Goal: Information Seeking & Learning: Learn about a topic

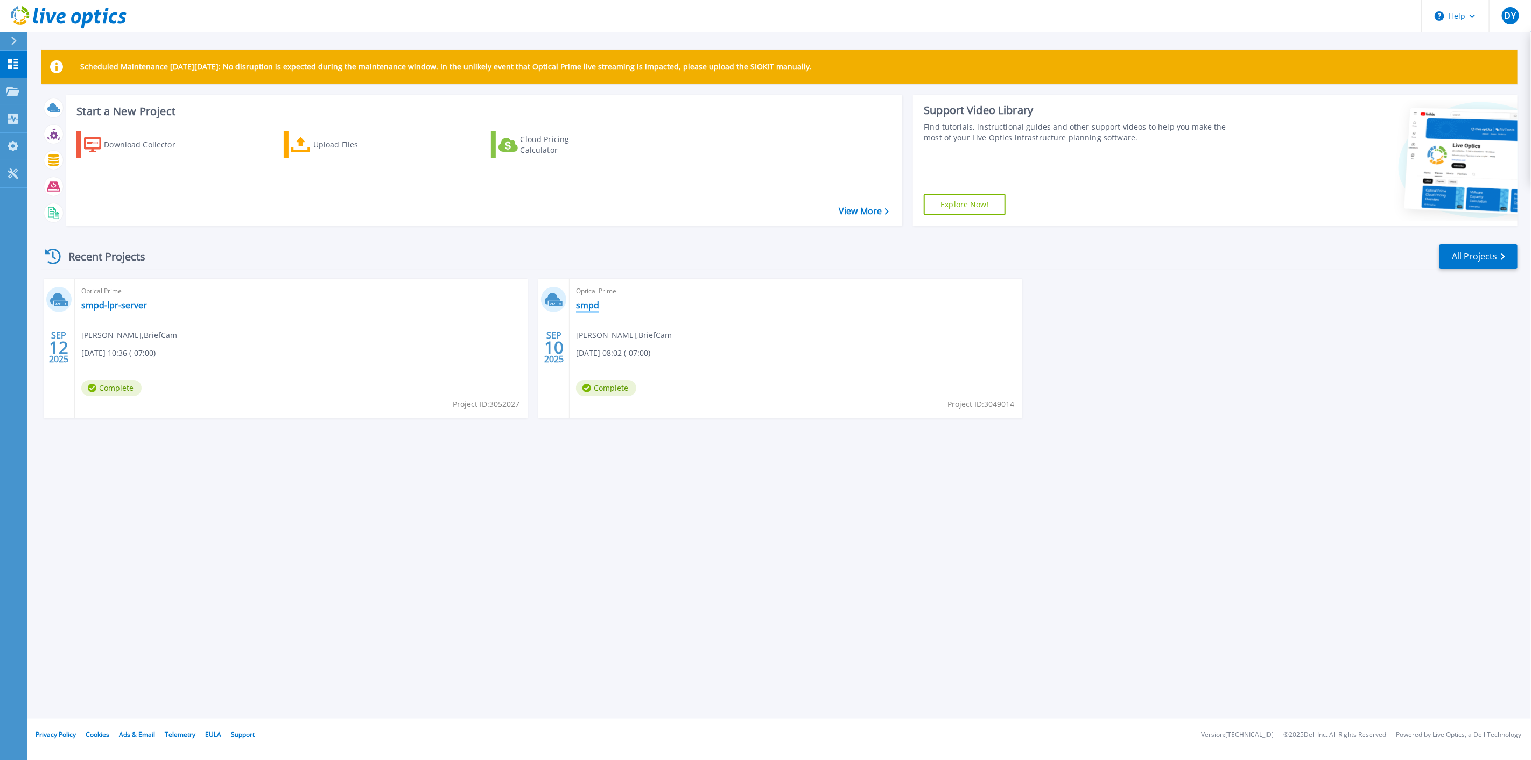
click at [593, 309] on link "smpd" at bounding box center [587, 305] width 23 height 11
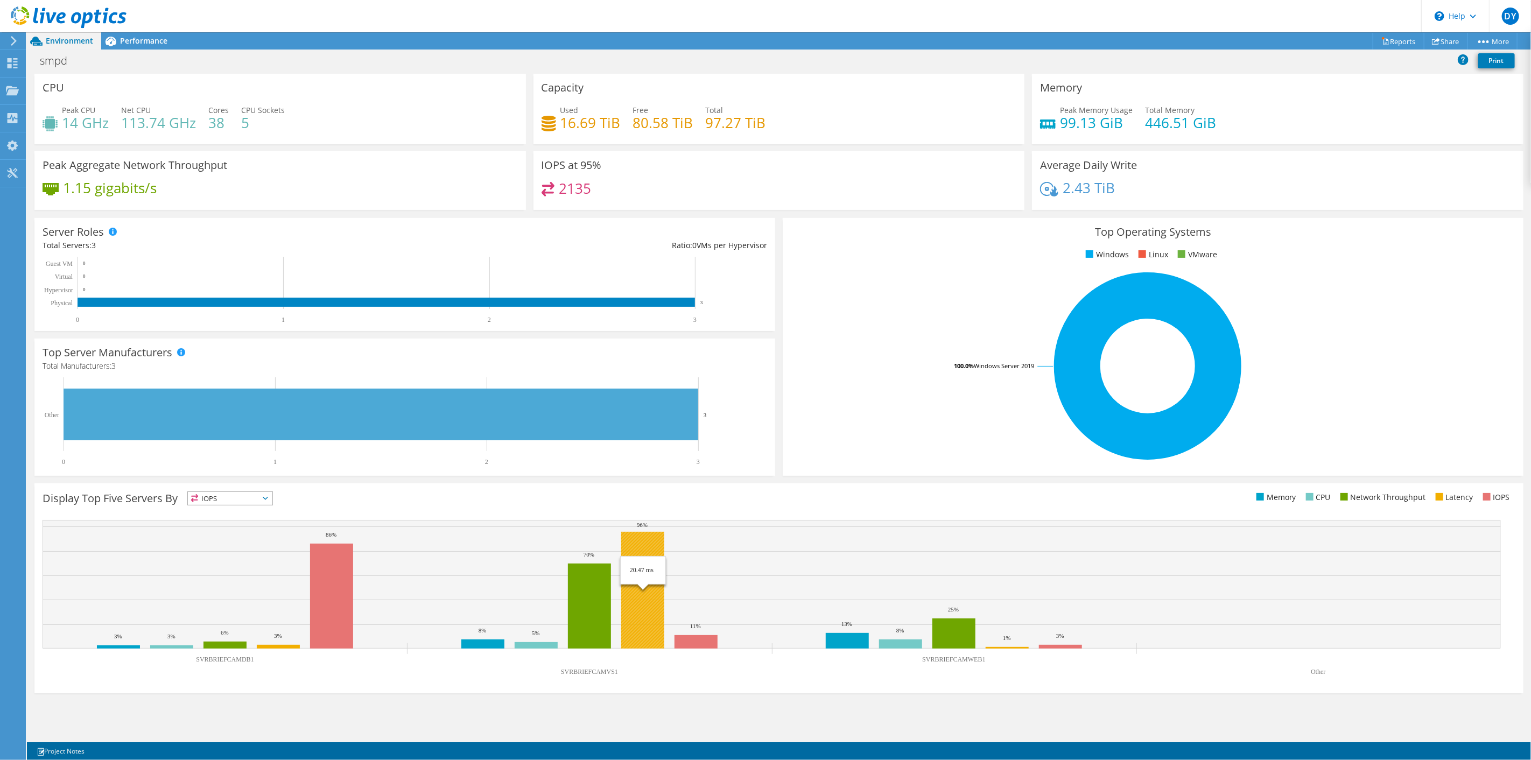
click at [643, 613] on rect at bounding box center [642, 590] width 43 height 117
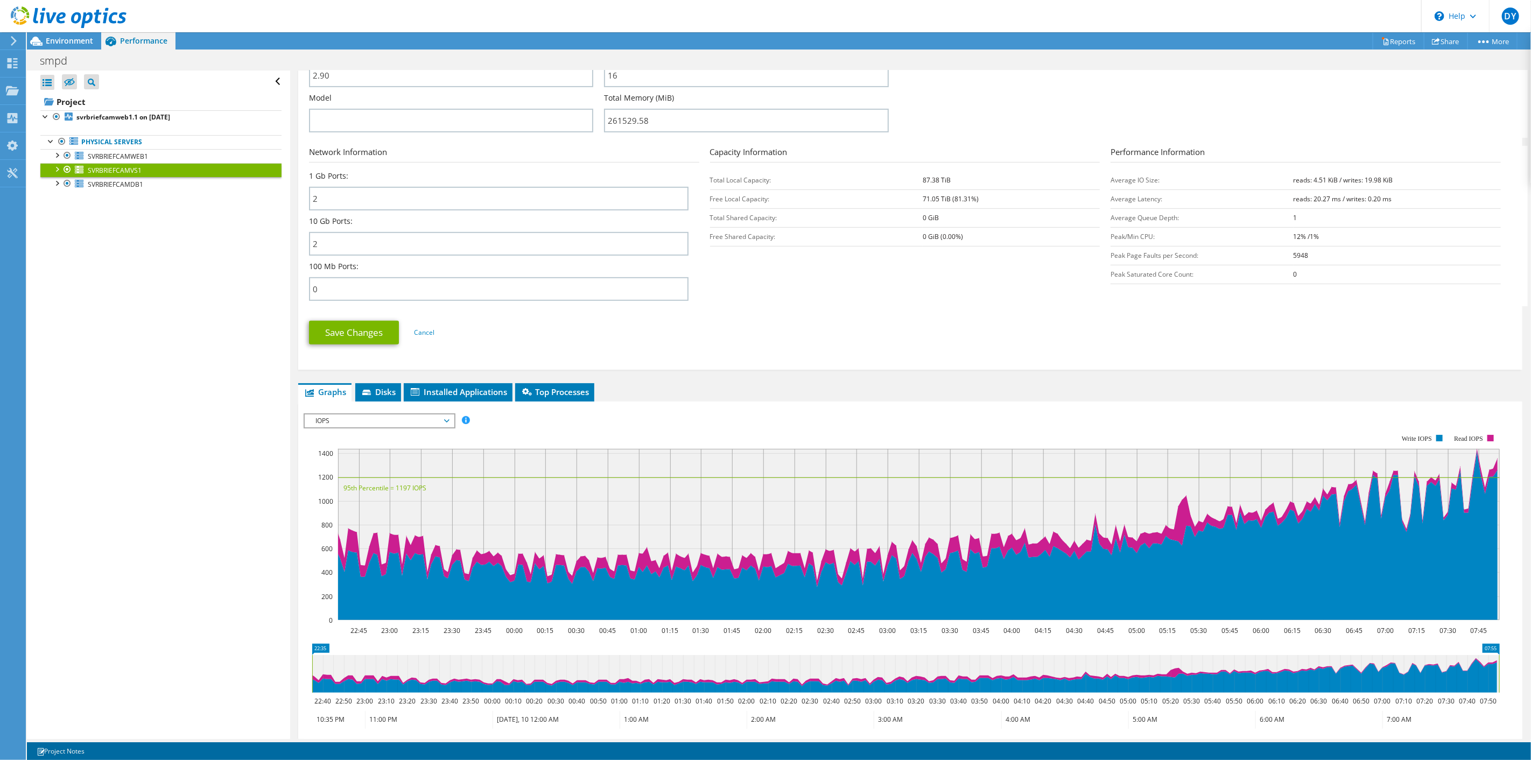
scroll to position [448, 0]
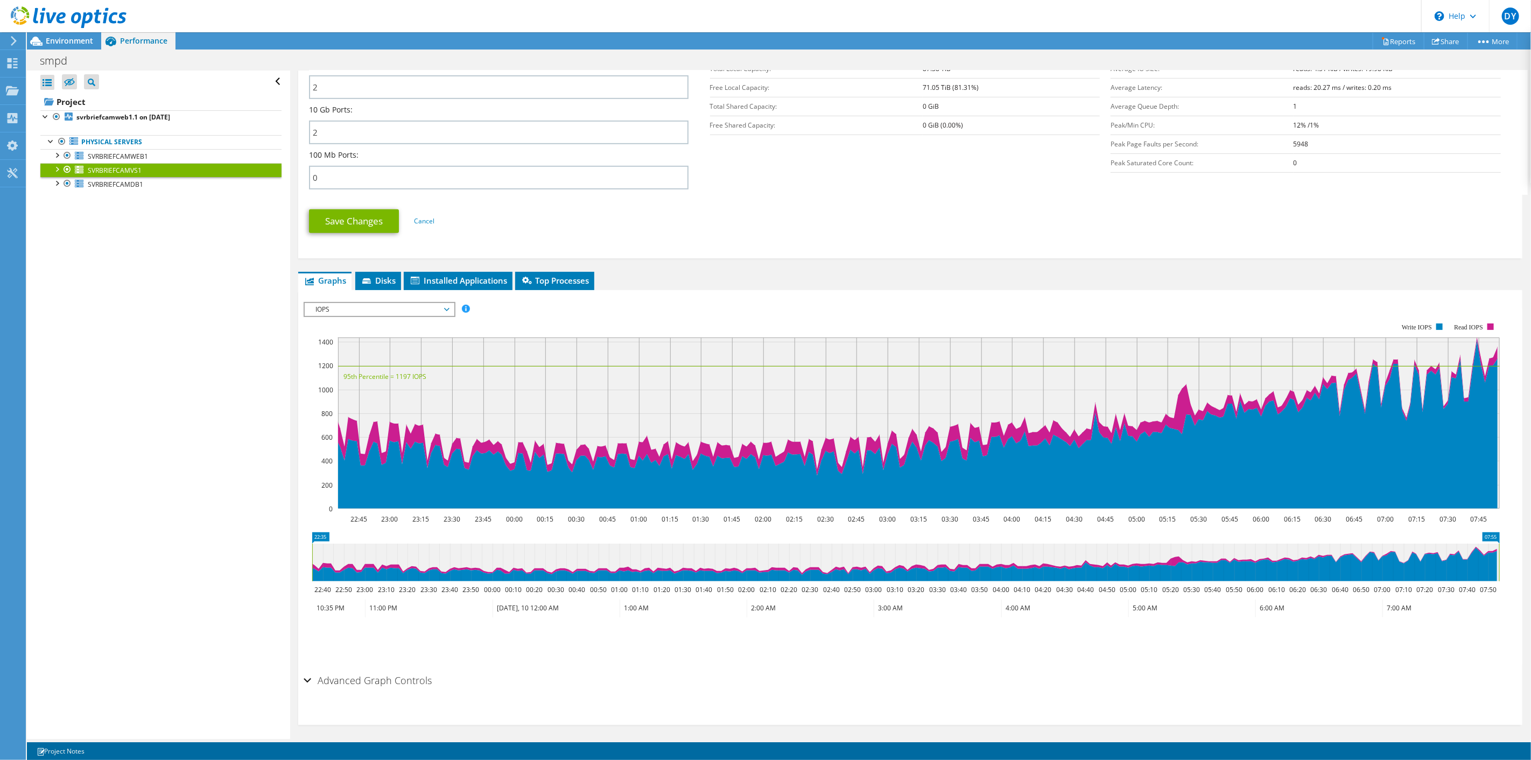
click at [362, 303] on span "IOPS" at bounding box center [379, 309] width 138 height 13
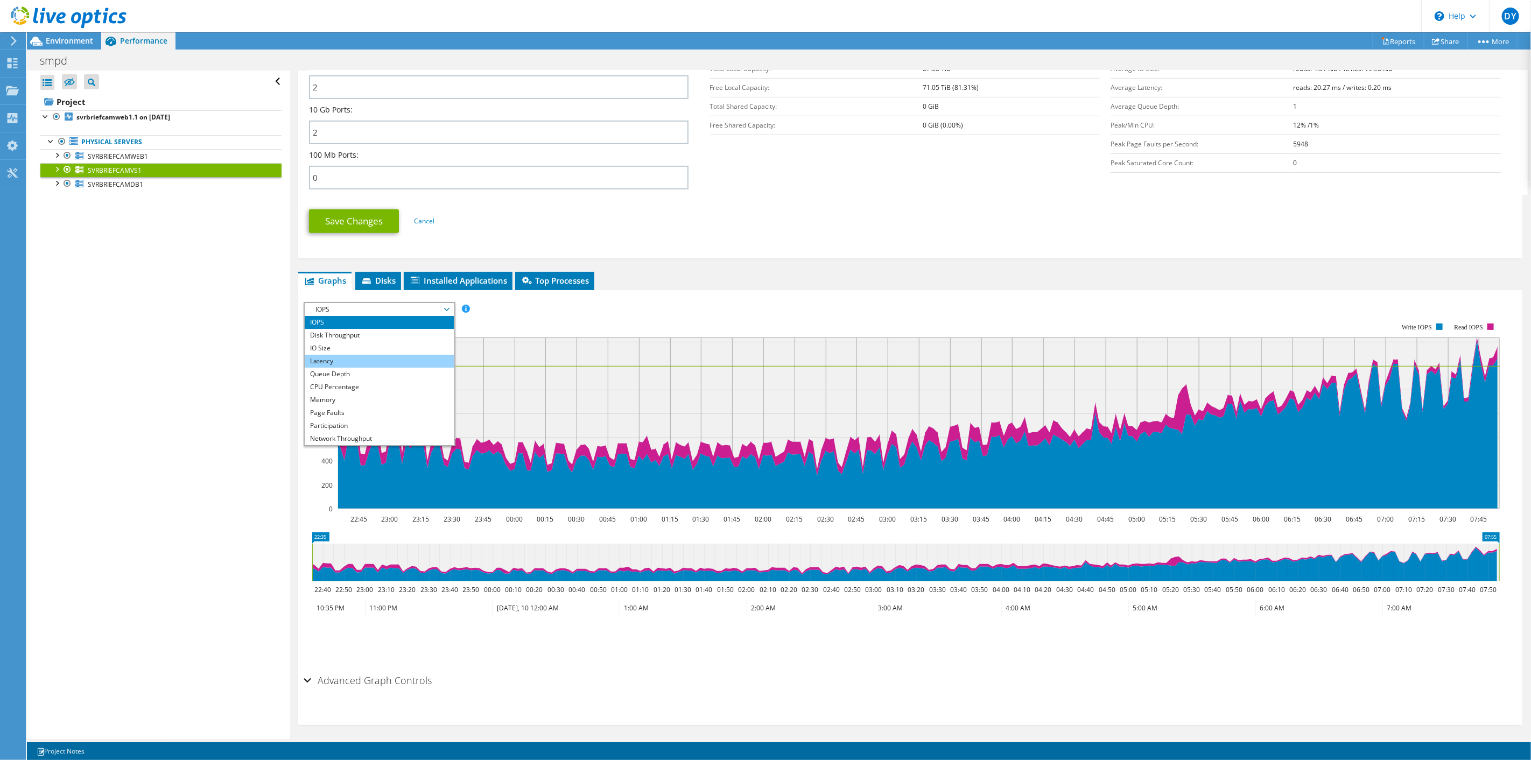
click at [336, 355] on li "Latency" at bounding box center [379, 361] width 149 height 13
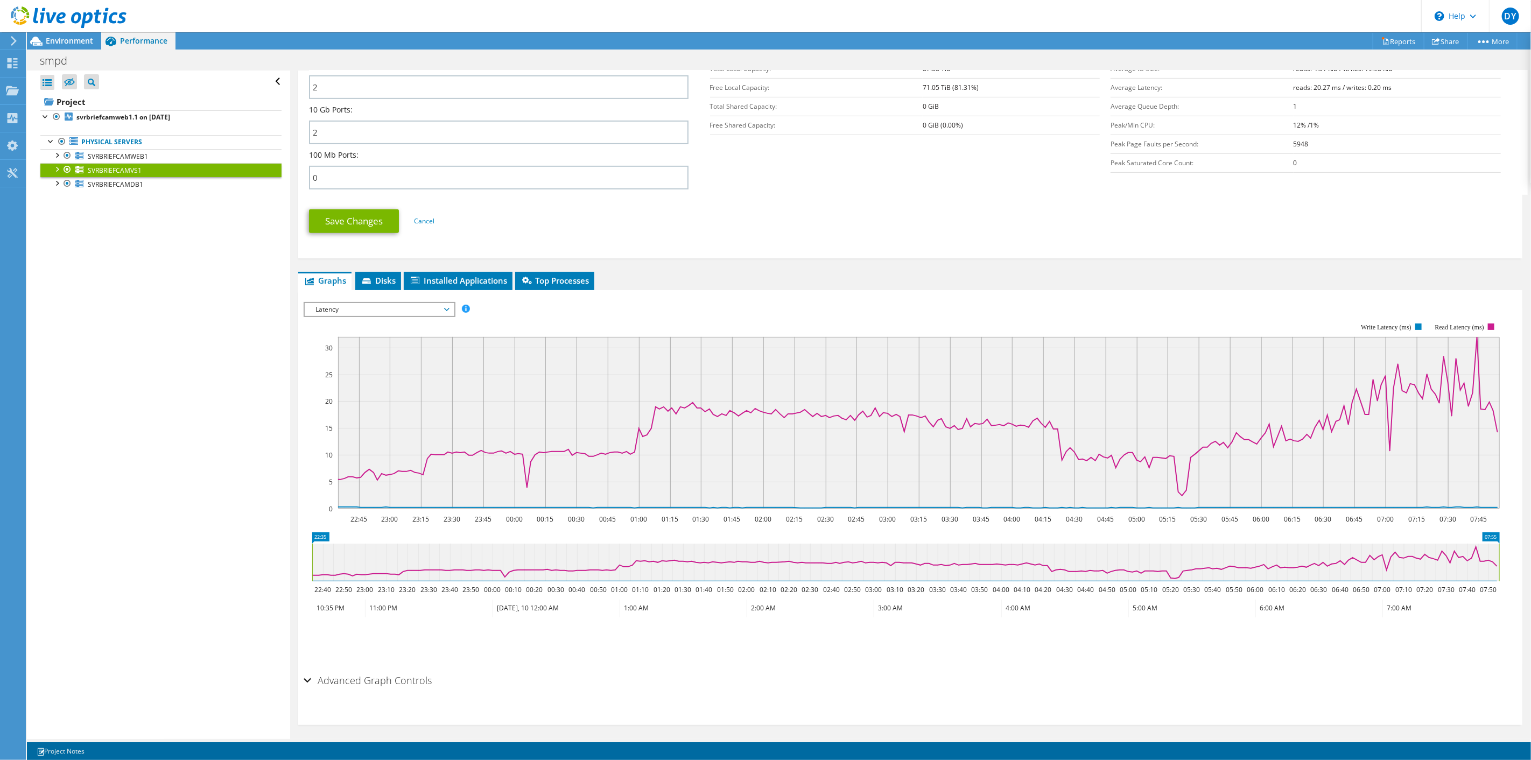
click at [333, 303] on span "Latency" at bounding box center [379, 309] width 138 height 13
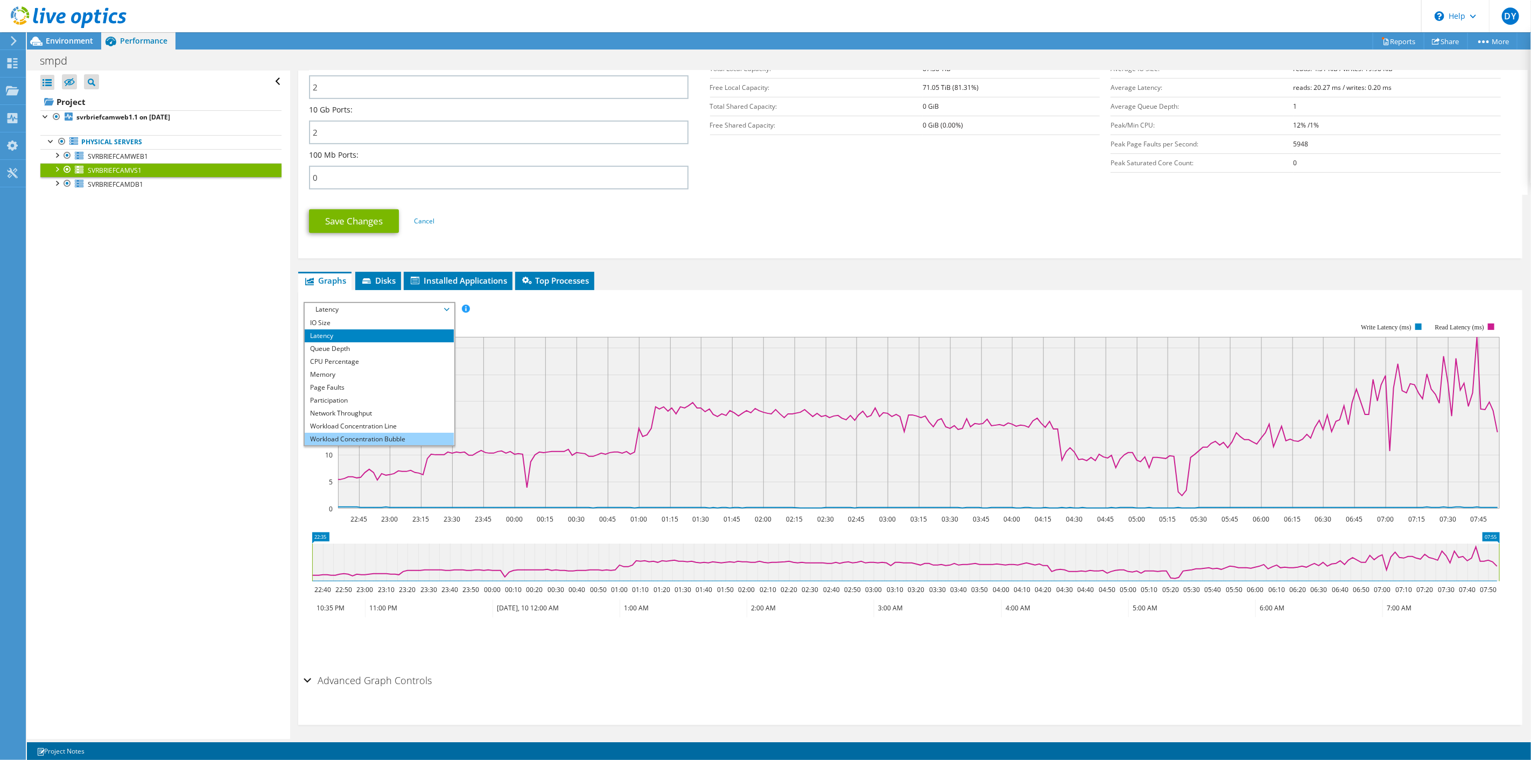
scroll to position [39, 0]
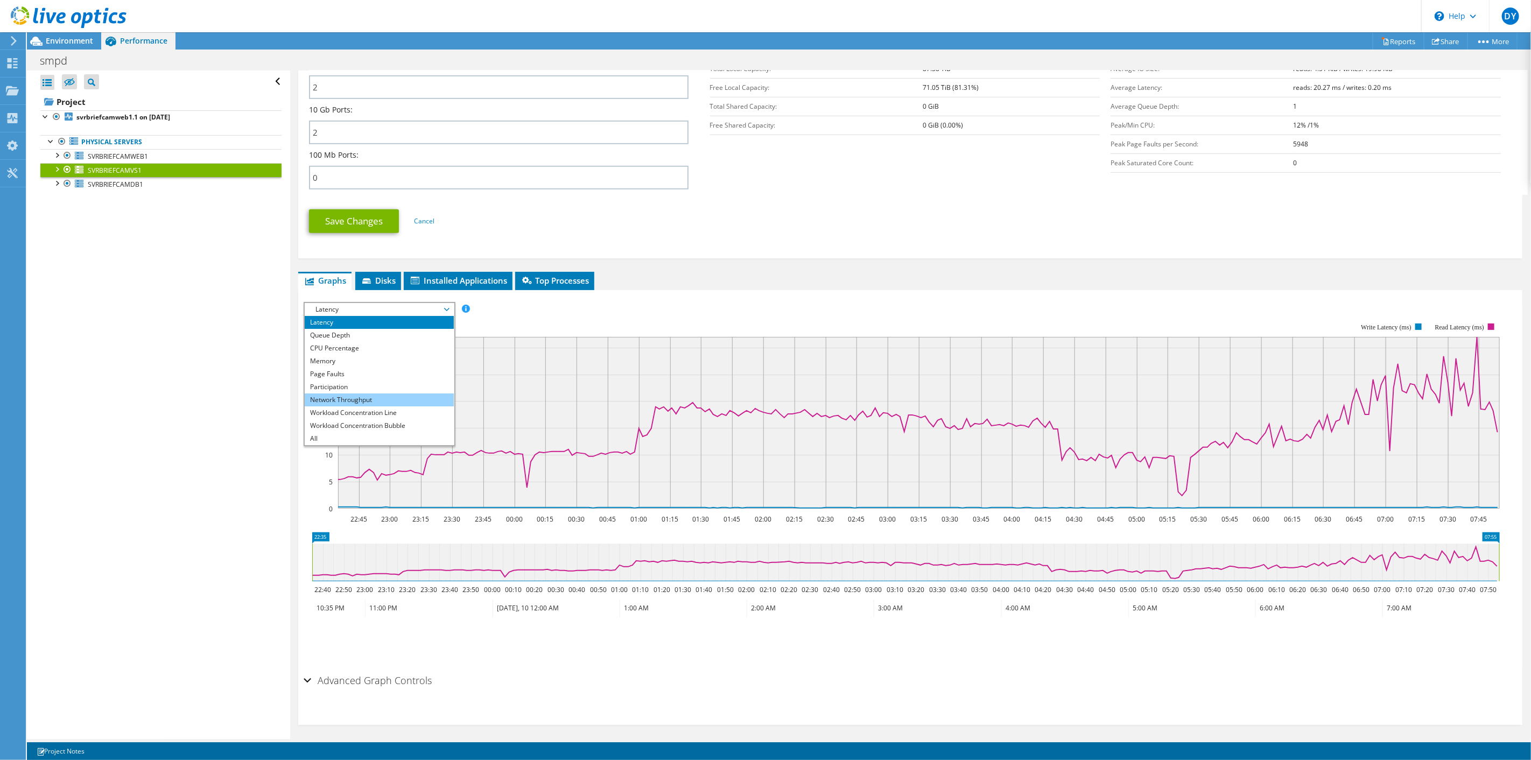
click at [345, 400] on li "Network Throughput" at bounding box center [379, 400] width 149 height 13
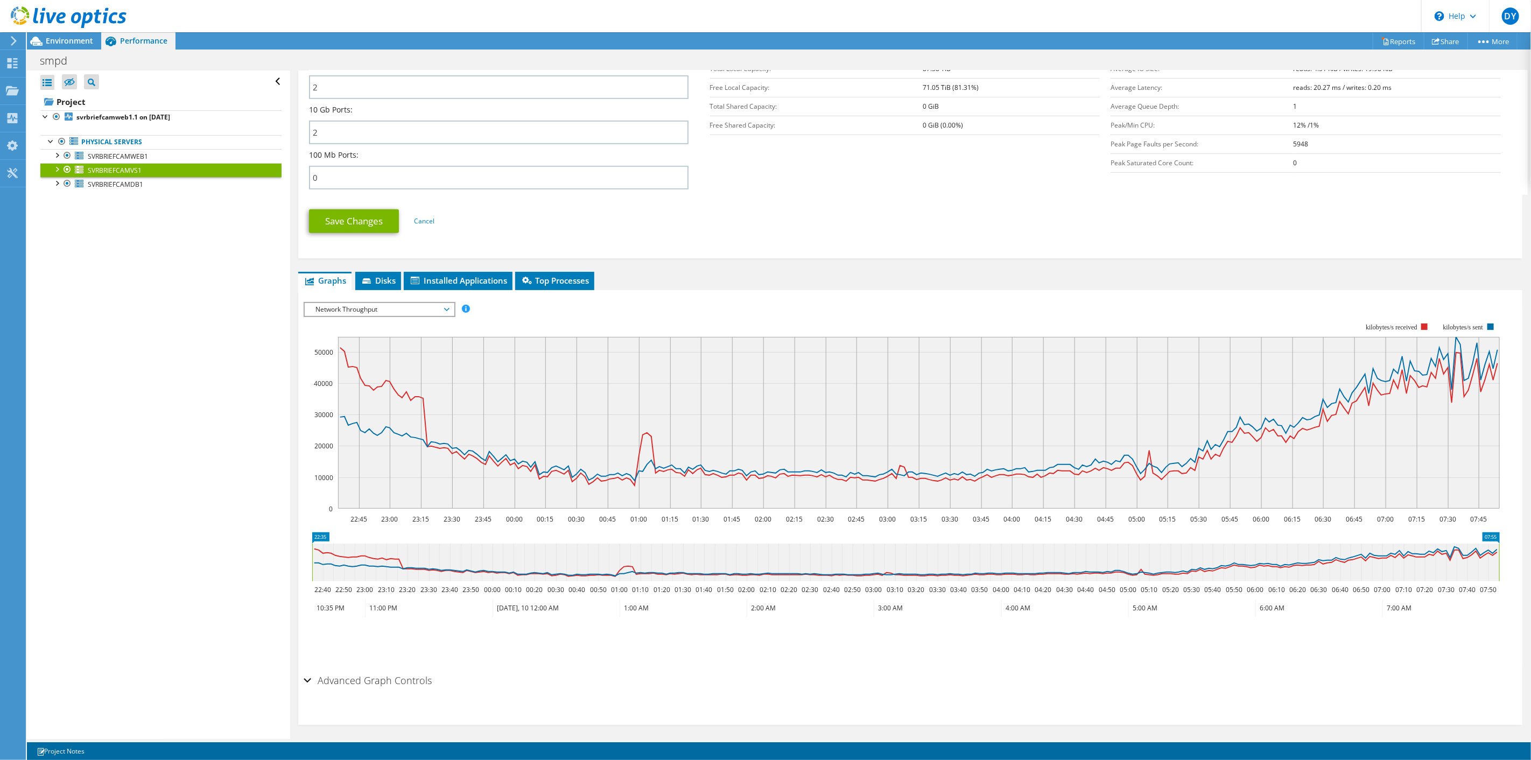
click at [342, 303] on span "Network Throughput" at bounding box center [379, 309] width 138 height 13
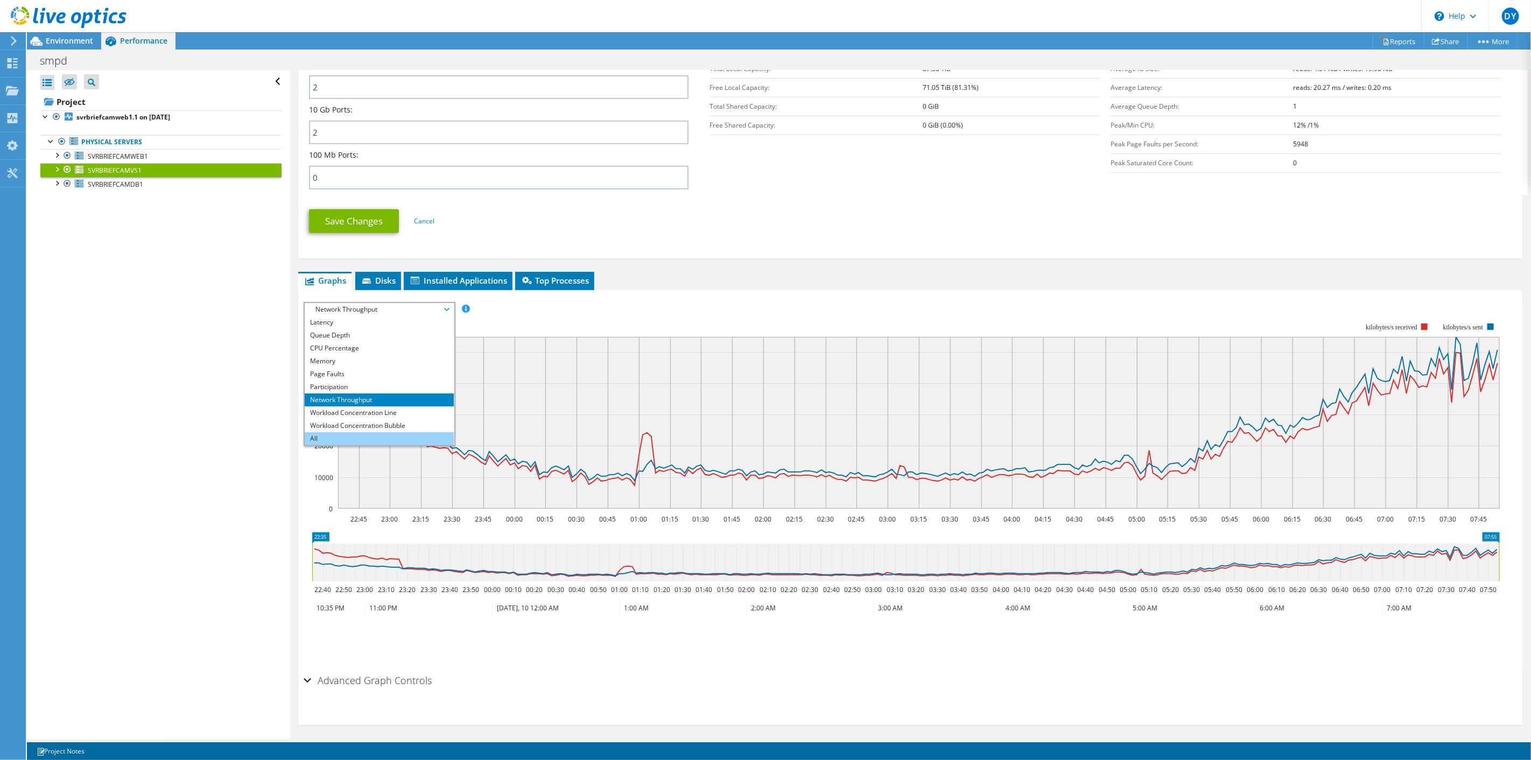
click at [331, 433] on li "All" at bounding box center [379, 438] width 149 height 13
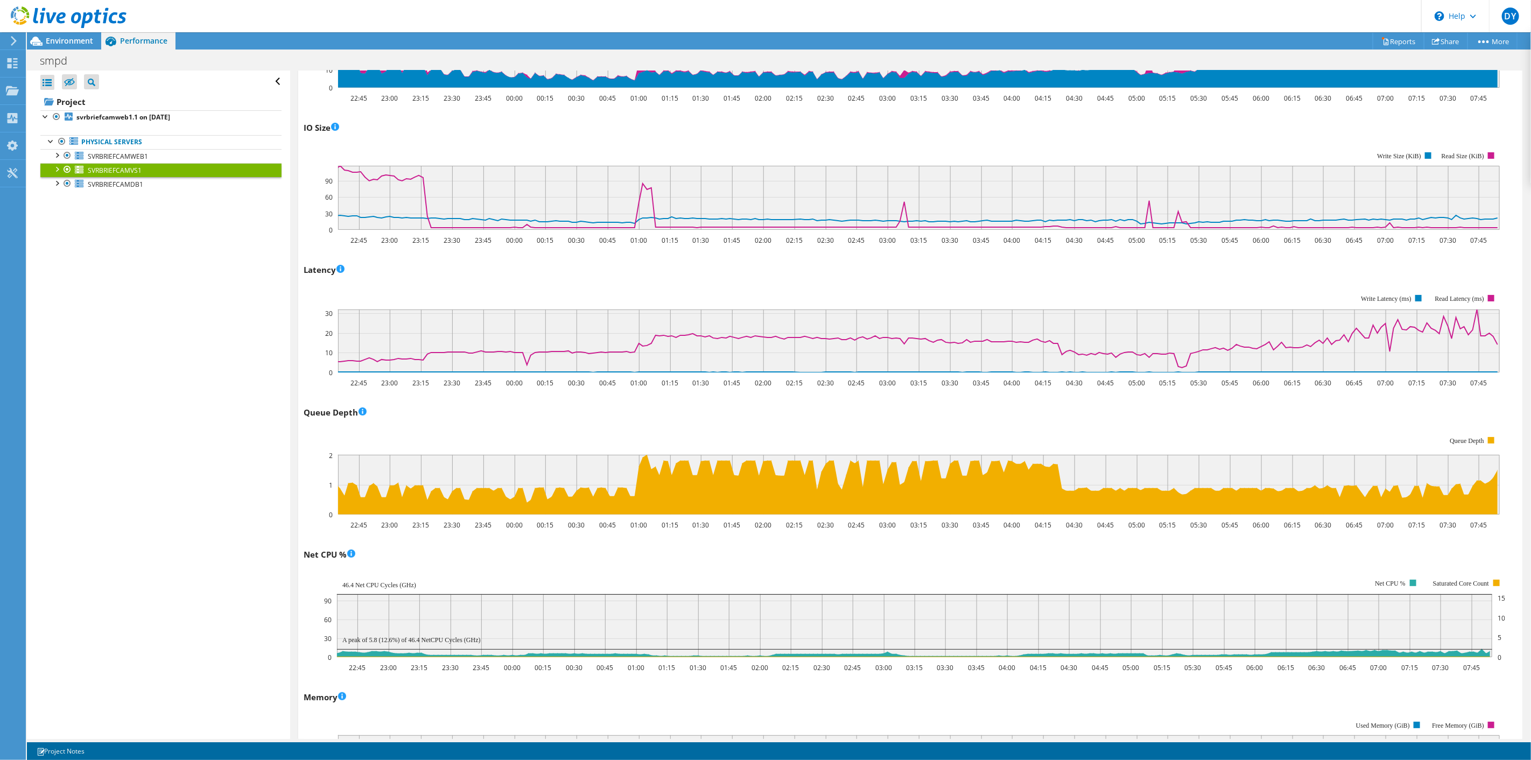
scroll to position [868, 0]
